Goal: Navigation & Orientation: Understand site structure

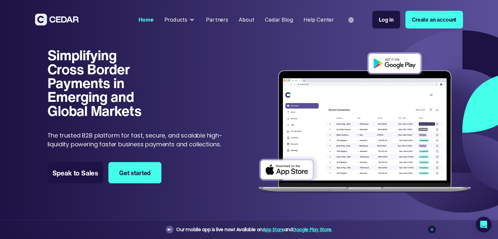
click at [247, 18] on div "About" at bounding box center [246, 20] width 15 height 8
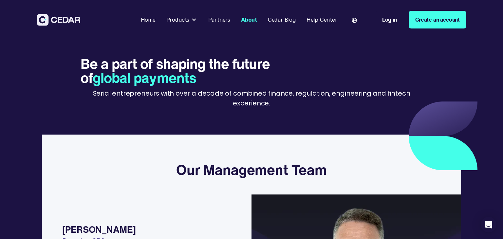
drag, startPoint x: 444, startPoint y: 91, endPoint x: 453, endPoint y: 62, distance: 30.7
click at [453, 62] on div "Be a part of shaping the future of global payments Serial entrepreneurs with ov…" at bounding box center [251, 84] width 453 height 89
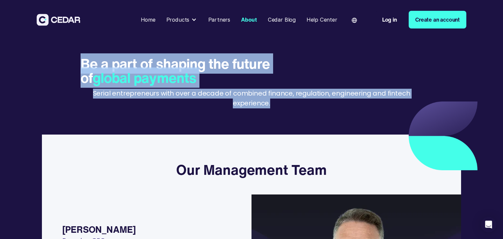
drag, startPoint x: 503, startPoint y: 34, endPoint x: 499, endPoint y: 99, distance: 64.3
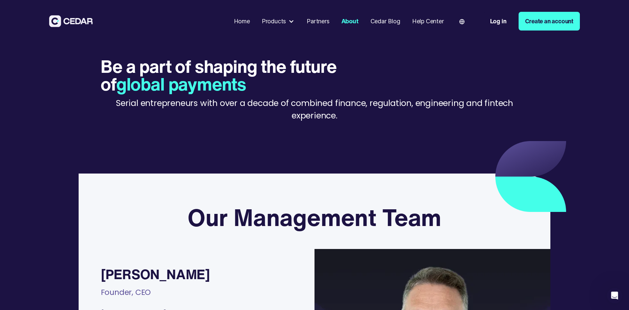
drag, startPoint x: 584, startPoint y: 86, endPoint x: 537, endPoint y: 47, distance: 61.6
click at [503, 47] on div "Be a part of shaping the future of global payments Serial entrepreneurs with ov…" at bounding box center [315, 94] width 472 height 100
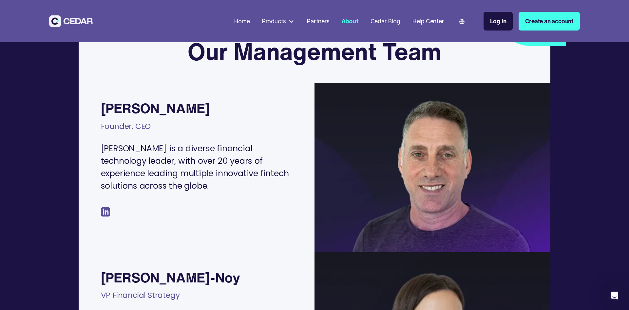
scroll to position [166, 0]
click at [288, 21] on div at bounding box center [291, 21] width 6 height 6
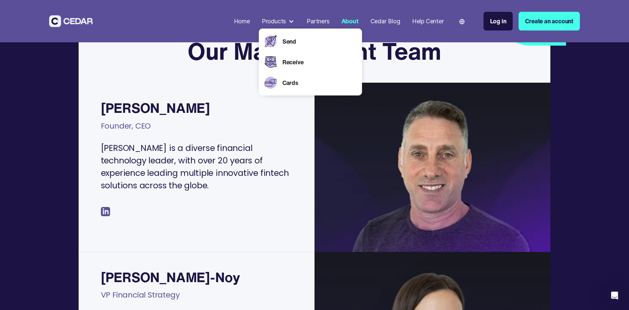
click at [236, 21] on div "Home" at bounding box center [242, 21] width 16 height 9
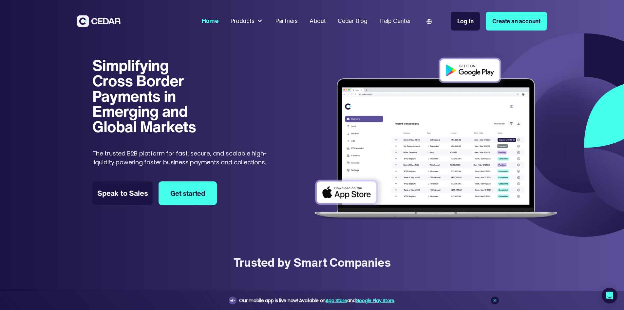
click at [298, 21] on div "Partners" at bounding box center [286, 21] width 23 height 9
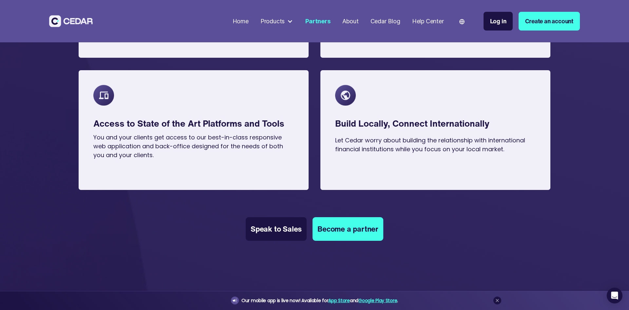
scroll to position [470, 0]
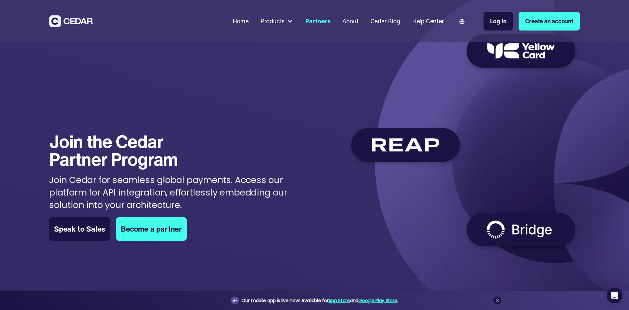
scroll to position [0, 0]
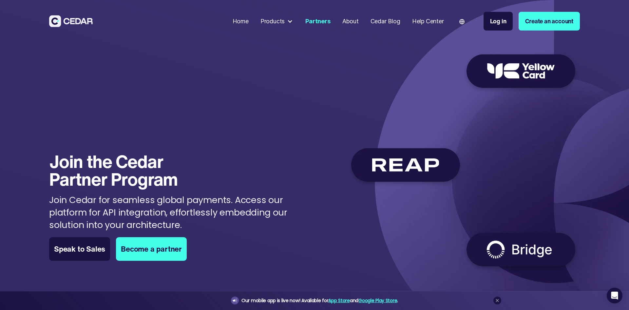
click at [350, 20] on div "About" at bounding box center [350, 21] width 16 height 9
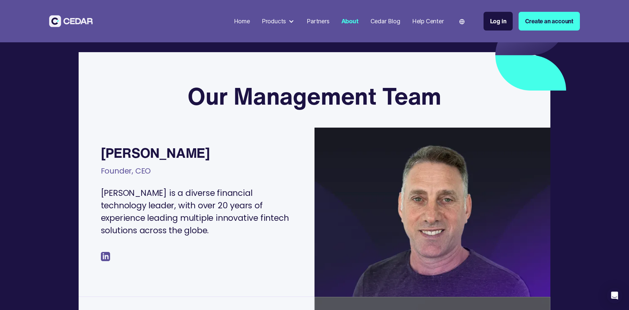
scroll to position [122, 0]
